Goal: Task Accomplishment & Management: Use online tool/utility

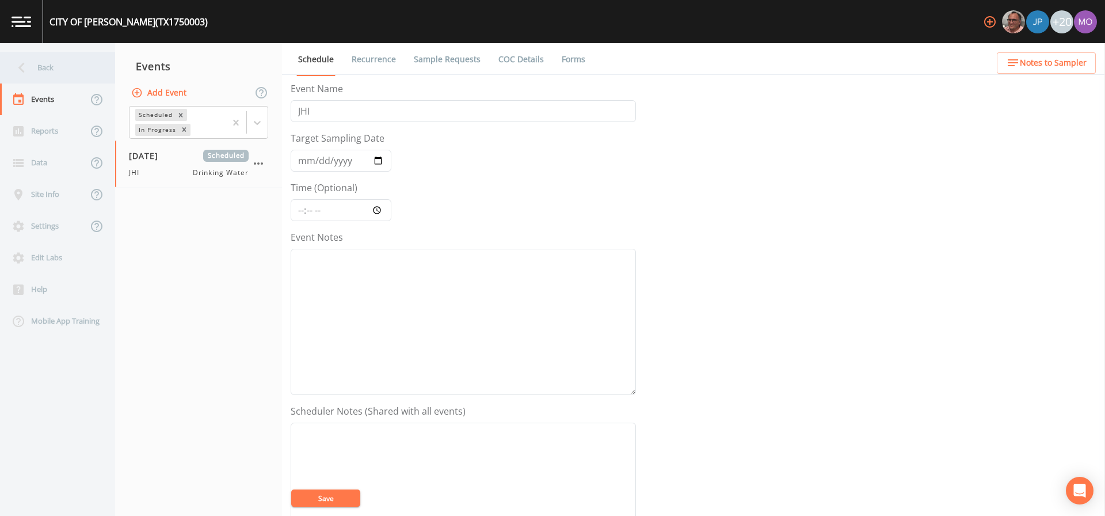
click at [22, 70] on icon at bounding box center [21, 68] width 6 height 10
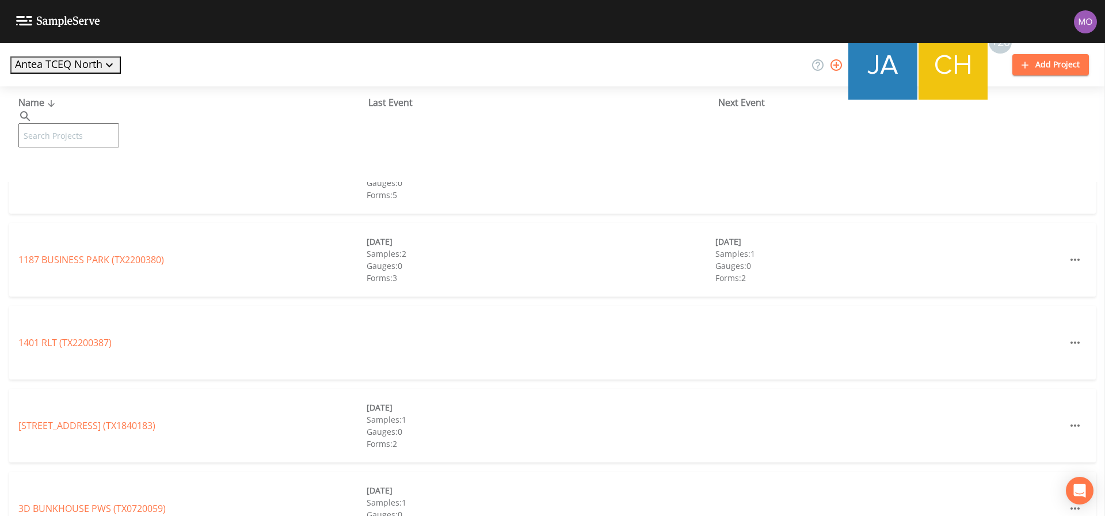
click at [66, 125] on input "text" at bounding box center [68, 135] width 101 height 24
paste input "TX1840114"
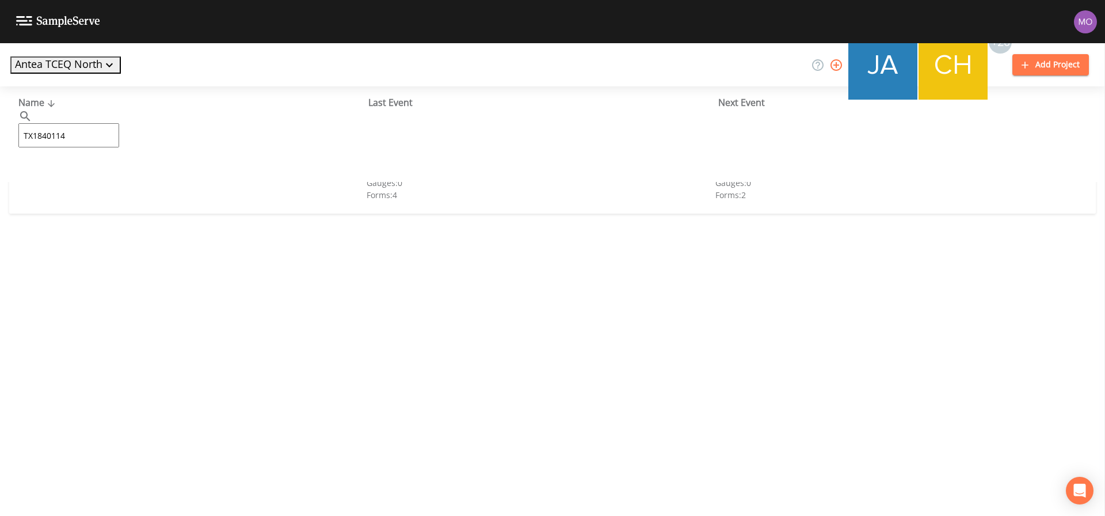
type input "TX1840114"
click at [67, 171] on link "OAK HILL DEVELOPMENT WE (TX1840114)" at bounding box center [107, 176] width 178 height 13
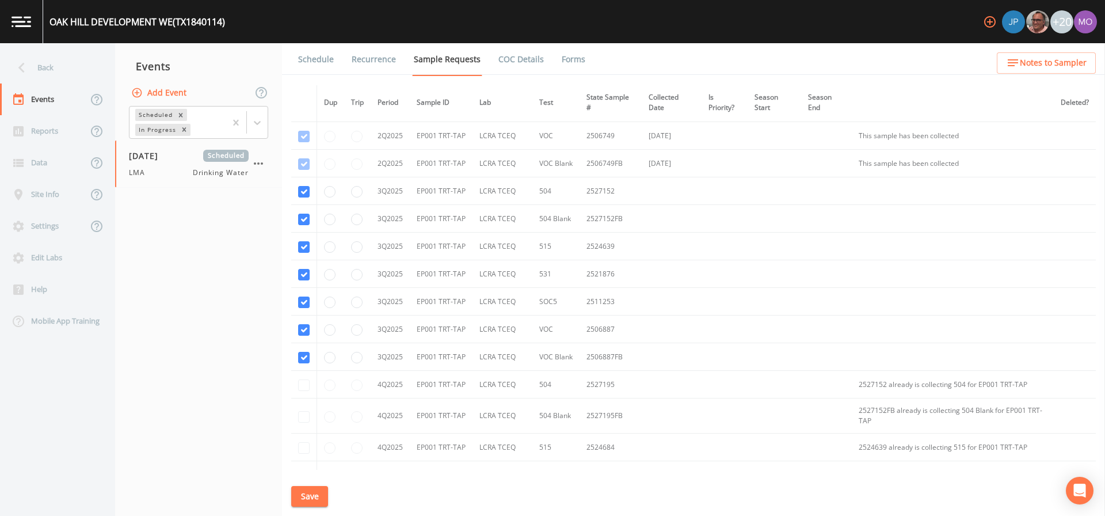
scroll to position [518, 0]
click at [358, 310] on input "radio" at bounding box center [357, 308] width 12 height 12
radio input "true"
click at [299, 499] on button "Save" at bounding box center [309, 496] width 37 height 21
